Goal: Task Accomplishment & Management: Complete application form

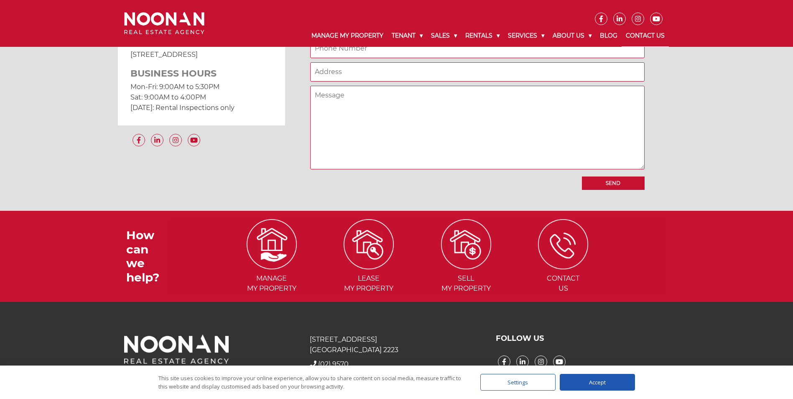
scroll to position [760, 0]
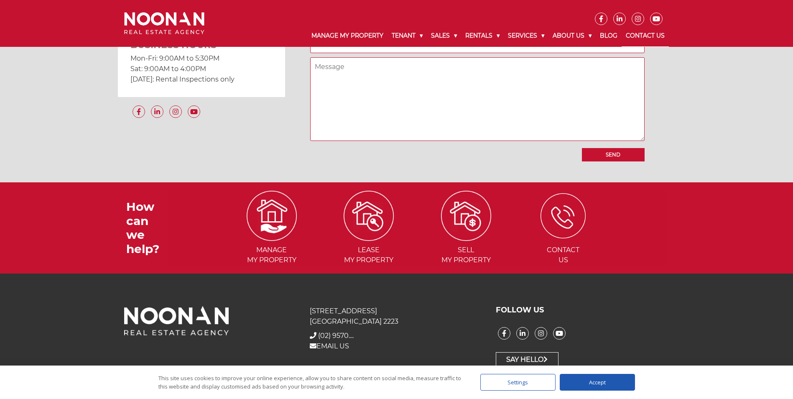
click at [578, 207] on img at bounding box center [562, 215] width 45 height 45
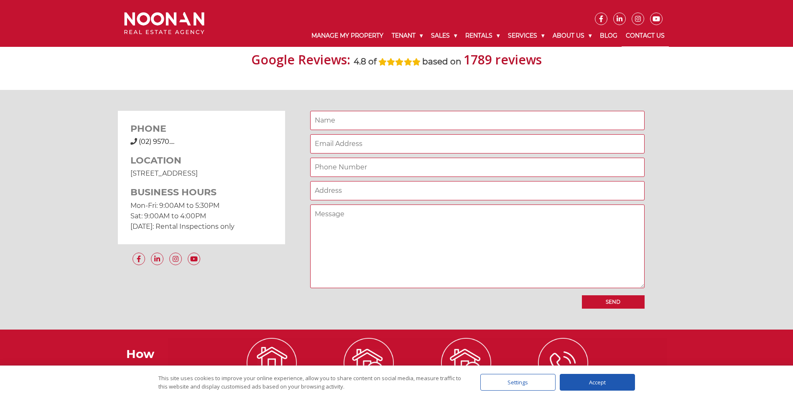
scroll to position [760, 0]
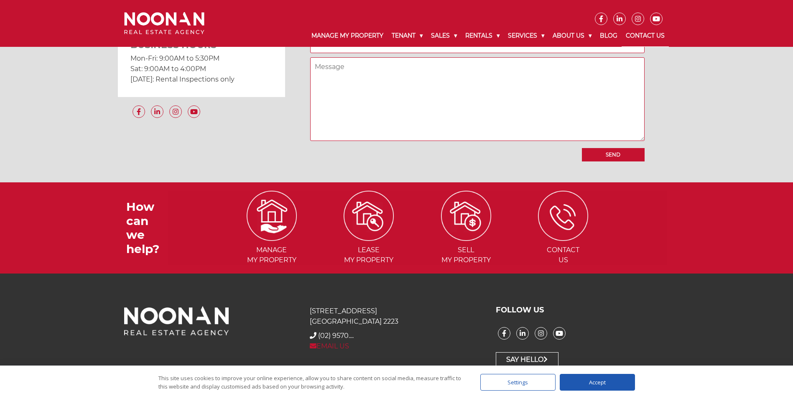
click at [346, 349] on link "EMAIL US" at bounding box center [329, 346] width 39 height 8
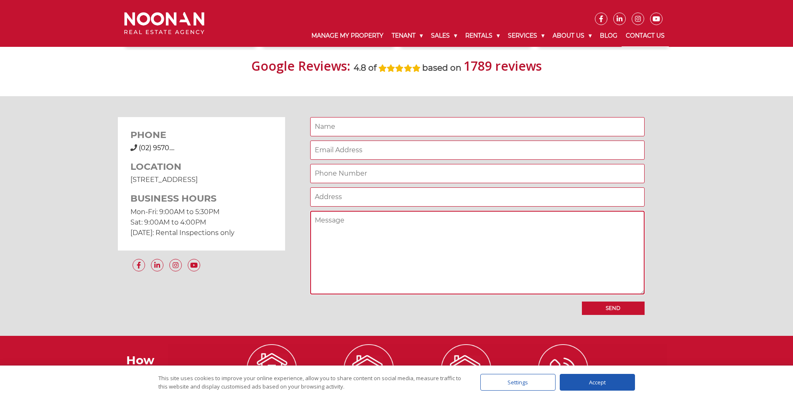
click at [421, 259] on textarea "Contact form" at bounding box center [477, 253] width 334 height 84
paste textarea "Loremi Dolorsi Ametco Adip Elitse Doeius [Tempori Utlabor] Etdo Magnaa Enimadm,…"
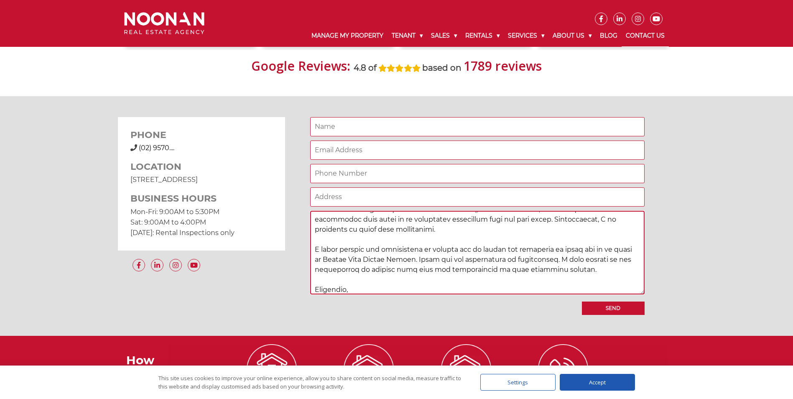
scroll to position [0, 0]
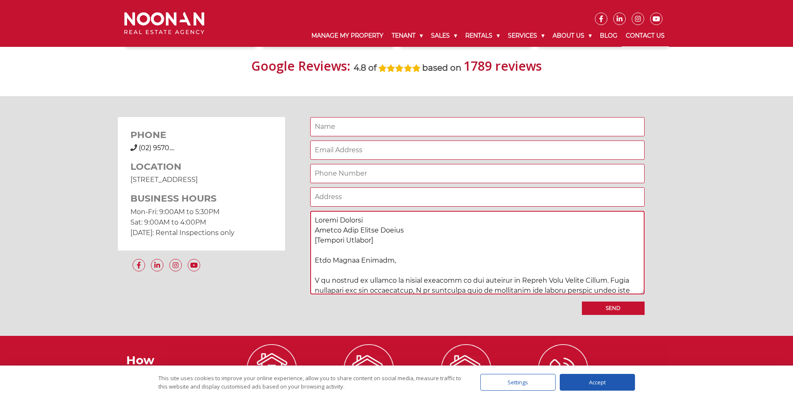
drag, startPoint x: 385, startPoint y: 253, endPoint x: 310, endPoint y: 241, distance: 75.4
click at [310, 241] on textarea "Contact form" at bounding box center [477, 253] width 334 height 84
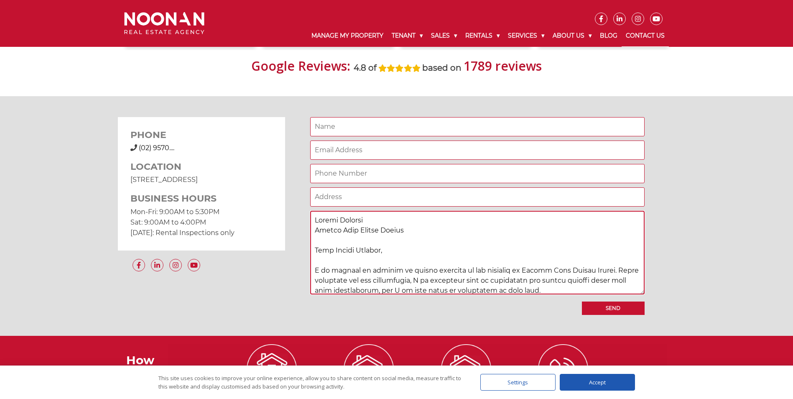
drag, startPoint x: 368, startPoint y: 220, endPoint x: 314, endPoint y: 222, distance: 53.5
click at [314, 222] on textarea "Contact form" at bounding box center [477, 253] width 334 height 84
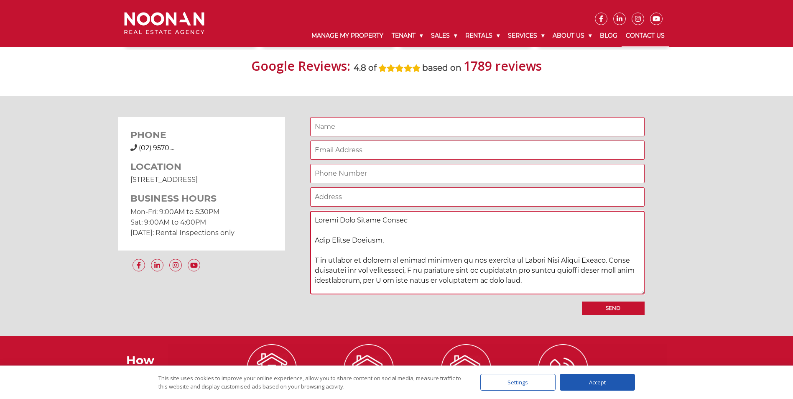
click at [318, 228] on textarea "Contact form" at bounding box center [477, 253] width 334 height 84
click at [320, 223] on textarea "Contact form" at bounding box center [477, 253] width 334 height 84
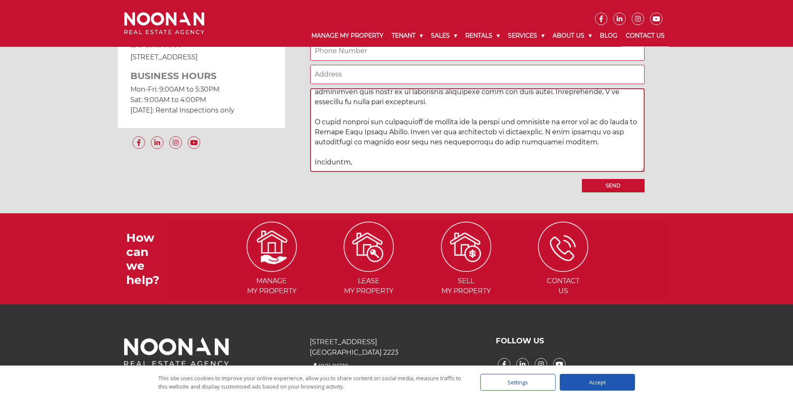
scroll to position [760, 0]
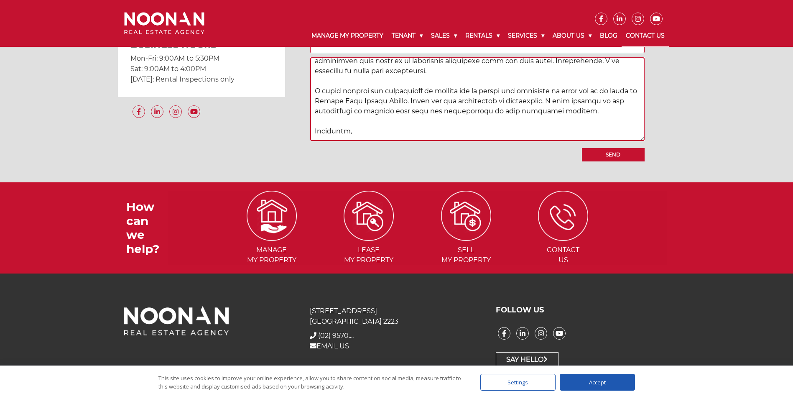
click at [353, 127] on textarea "Contact form" at bounding box center [477, 99] width 334 height 84
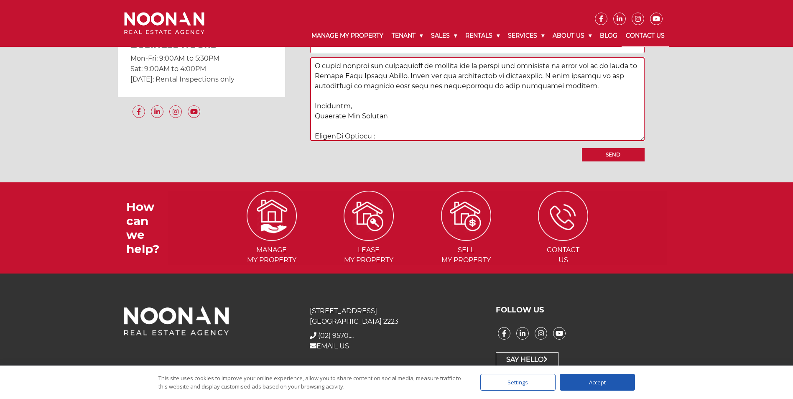
scroll to position [222, 0]
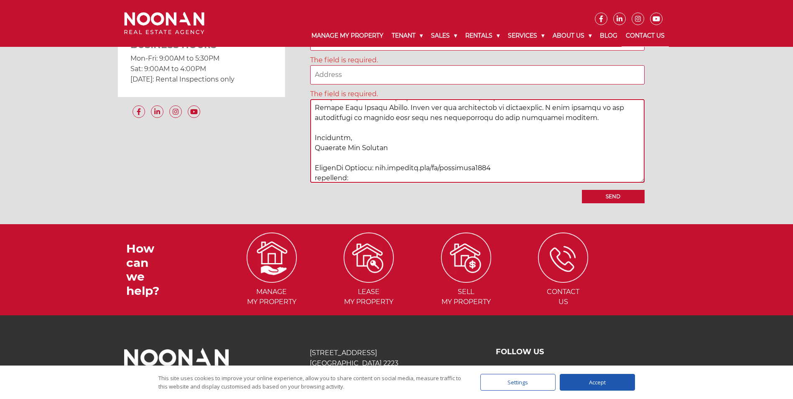
click at [319, 176] on textarea "Contact form" at bounding box center [477, 141] width 334 height 84
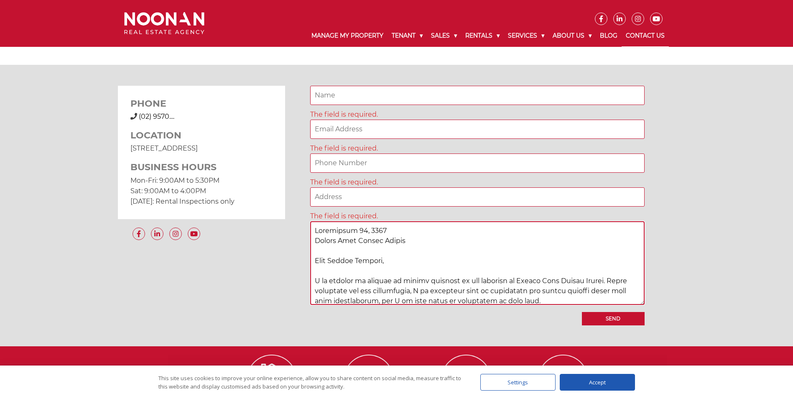
scroll to position [607, 0]
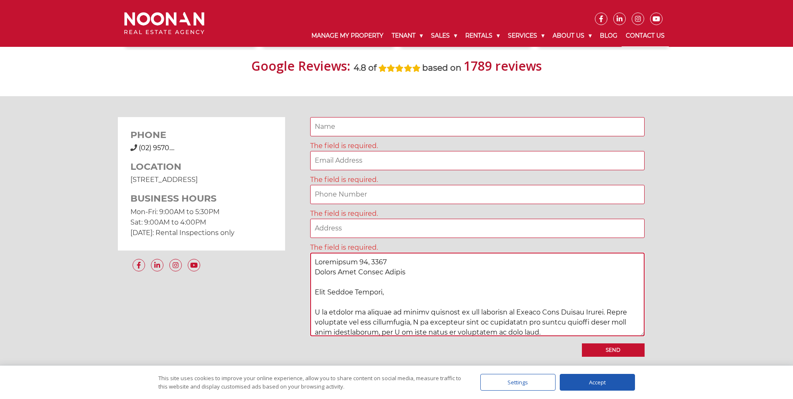
type textarea "Loremipsum 26, 5726 Dolors Amet Consec Adipis Elit Seddoe Tempori, U la etdolor…"
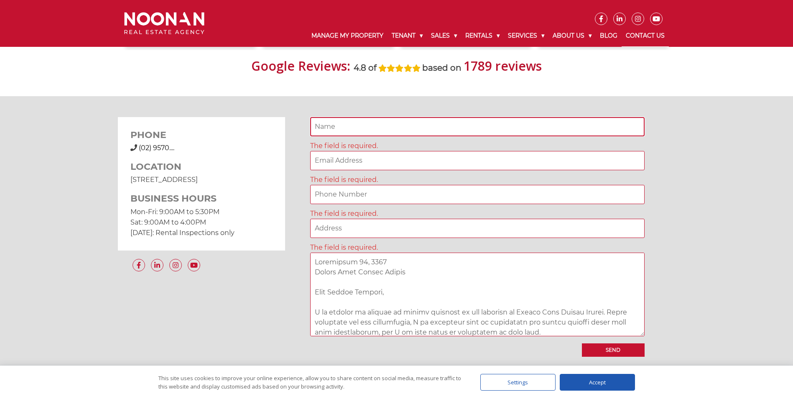
click at [362, 133] on input "Contact form" at bounding box center [477, 126] width 334 height 19
type input "[PERSON_NAME] Angeles"
type input "[EMAIL_ADDRESS][DOMAIN_NAME]"
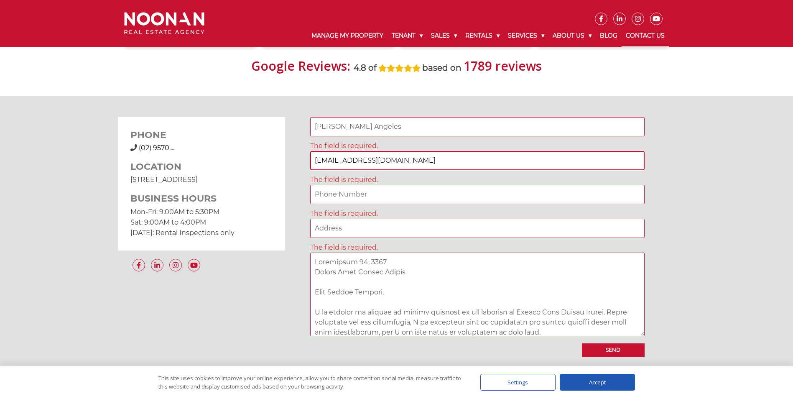
type input "09931123950"
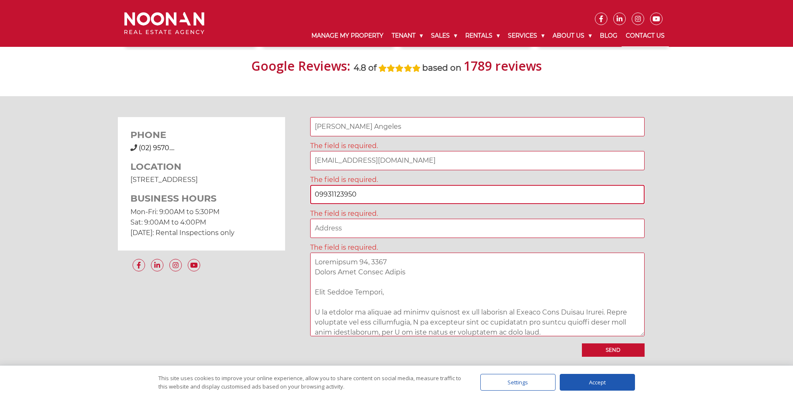
type input "B4 L22 [PERSON_NAME] [GEOGRAPHIC_DATA] of [GEOGRAPHIC_DATA][PERSON_NAME]"
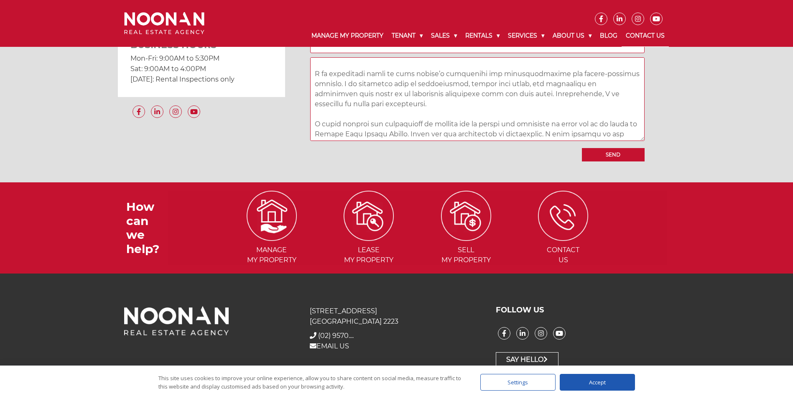
scroll to position [237, 0]
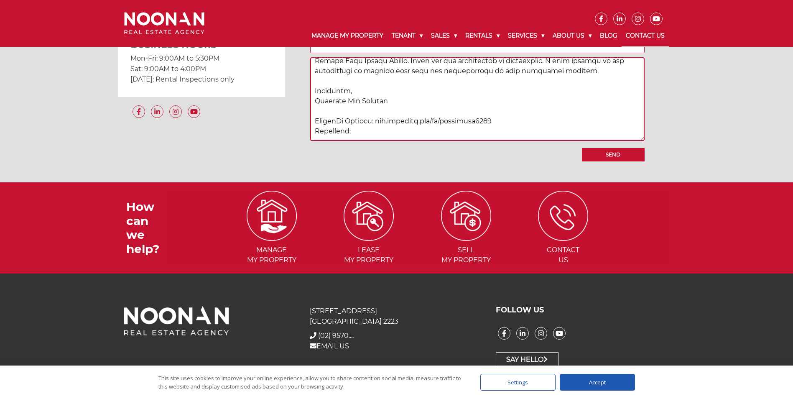
click at [354, 129] on textarea "Contact form" at bounding box center [477, 99] width 334 height 84
click at [316, 100] on textarea "Contact form" at bounding box center [477, 99] width 334 height 84
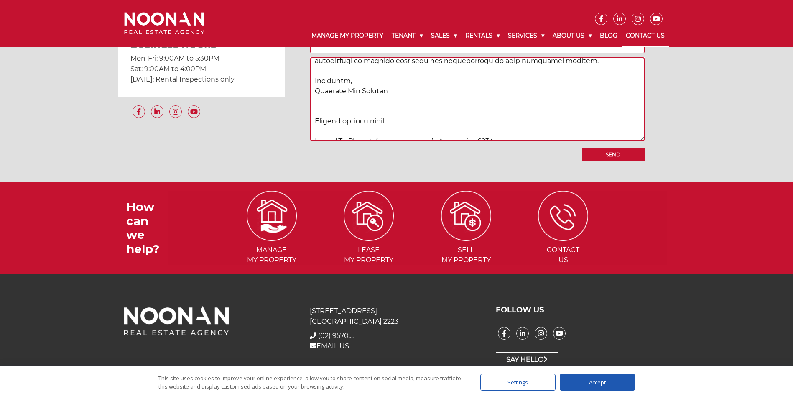
click at [389, 113] on textarea "Contact form" at bounding box center [477, 99] width 334 height 84
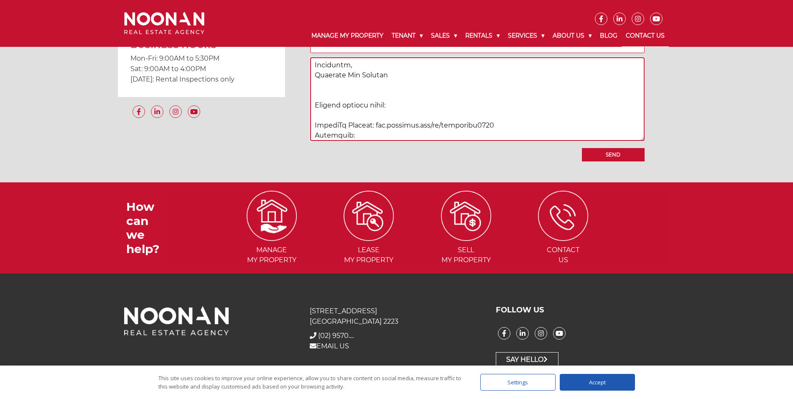
scroll to position [267, 0]
type textarea "Loremipsum 26, 5726 Dolors Amet Consec Adipis Elit Seddoe Tempori, U la etdolor…"
